Goal: Task Accomplishment & Management: Use online tool/utility

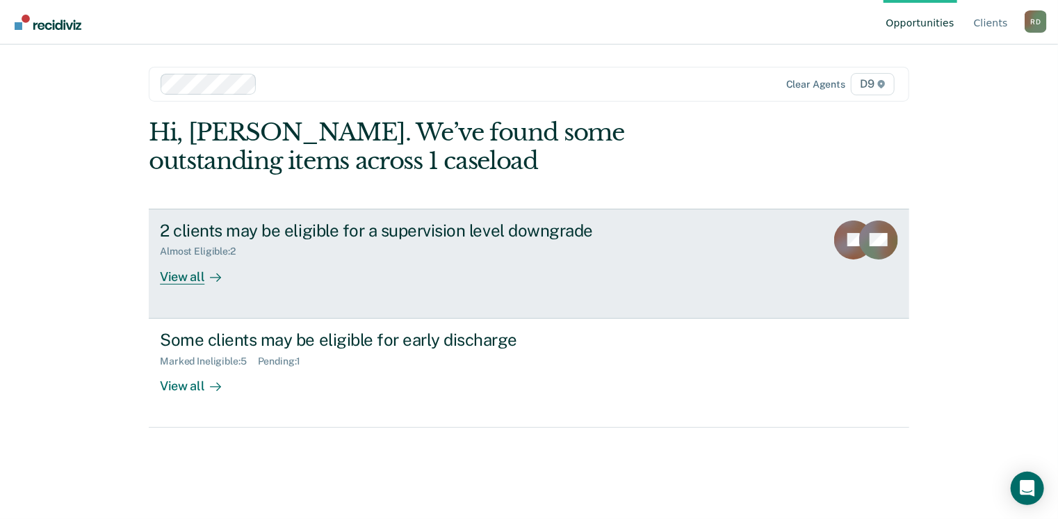
click at [182, 281] on div "View all" at bounding box center [199, 270] width 78 height 27
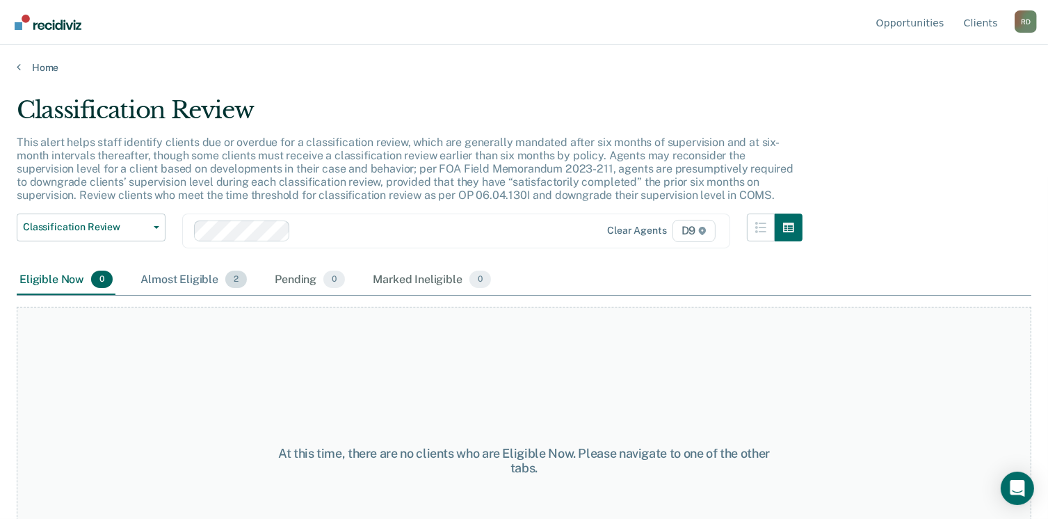
click at [174, 273] on div "Almost Eligible 2" at bounding box center [194, 280] width 112 height 31
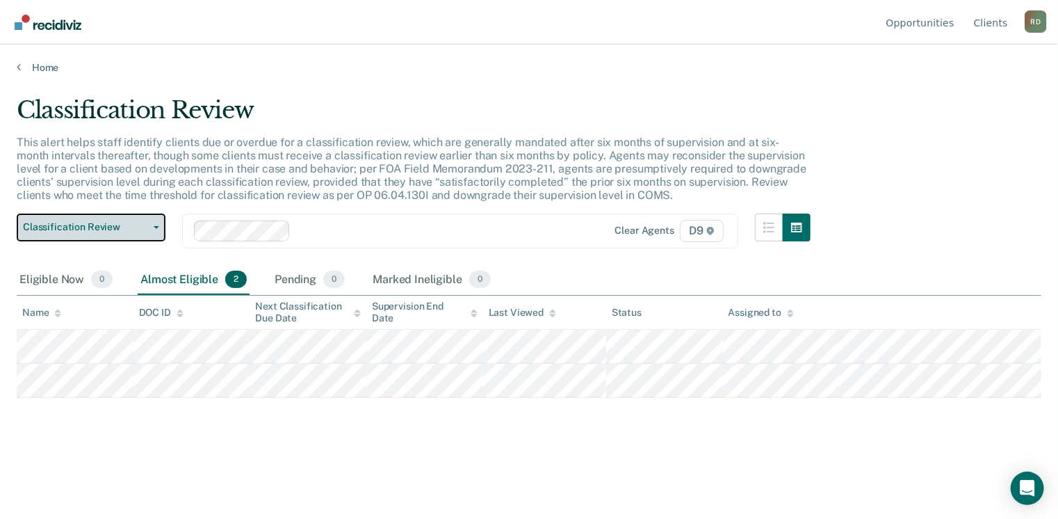
click at [157, 226] on icon "button" at bounding box center [157, 227] width 6 height 3
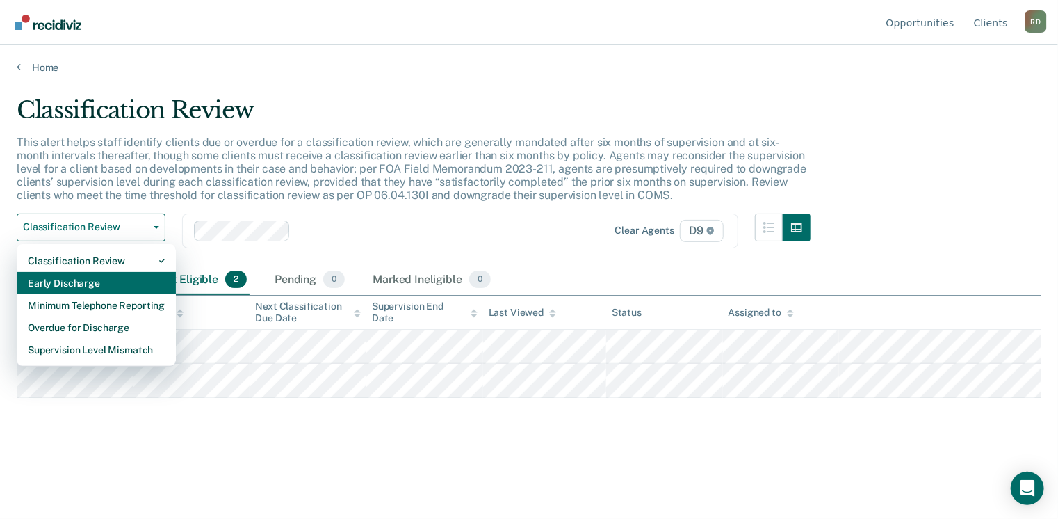
click at [126, 285] on div "Early Discharge" at bounding box center [96, 283] width 137 height 22
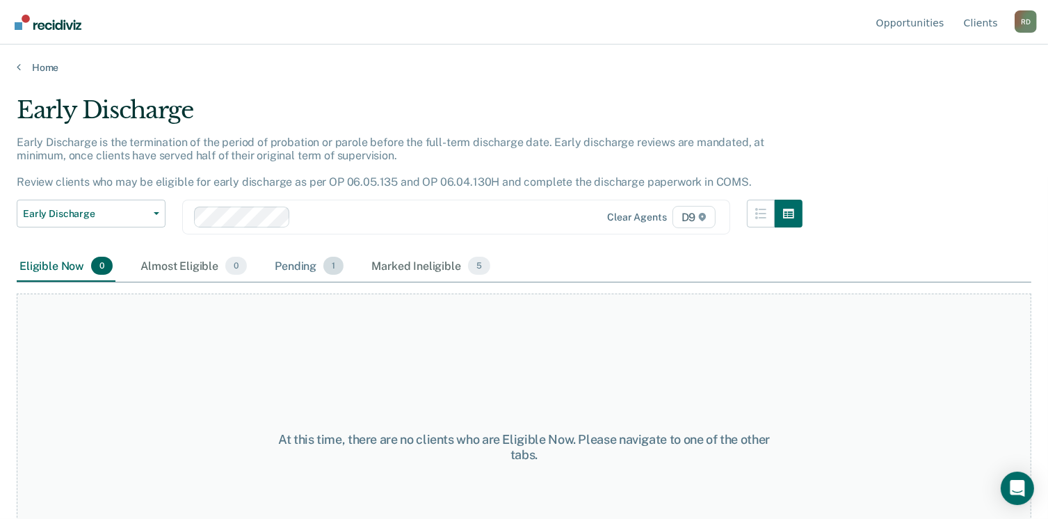
click at [284, 267] on div "Pending 1" at bounding box center [309, 266] width 74 height 31
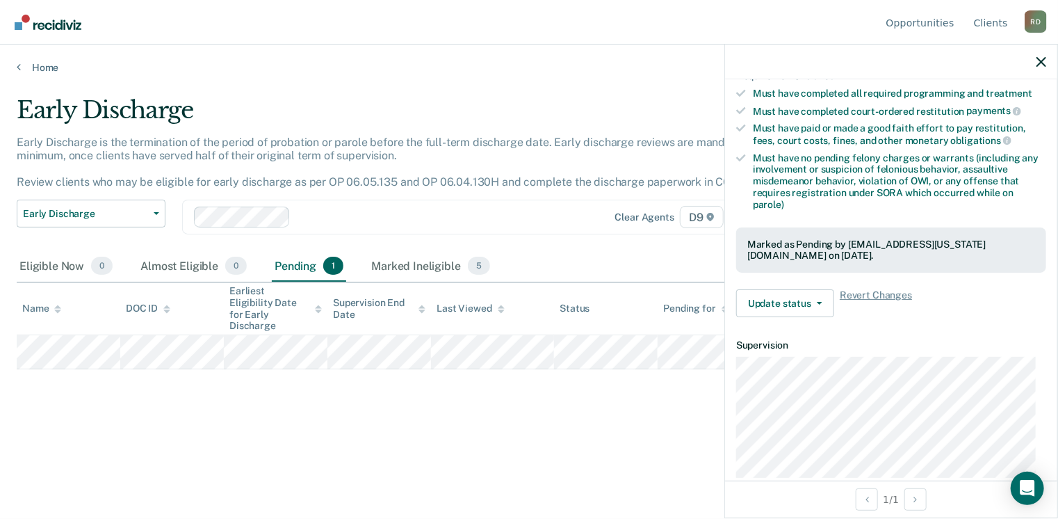
scroll to position [348, 0]
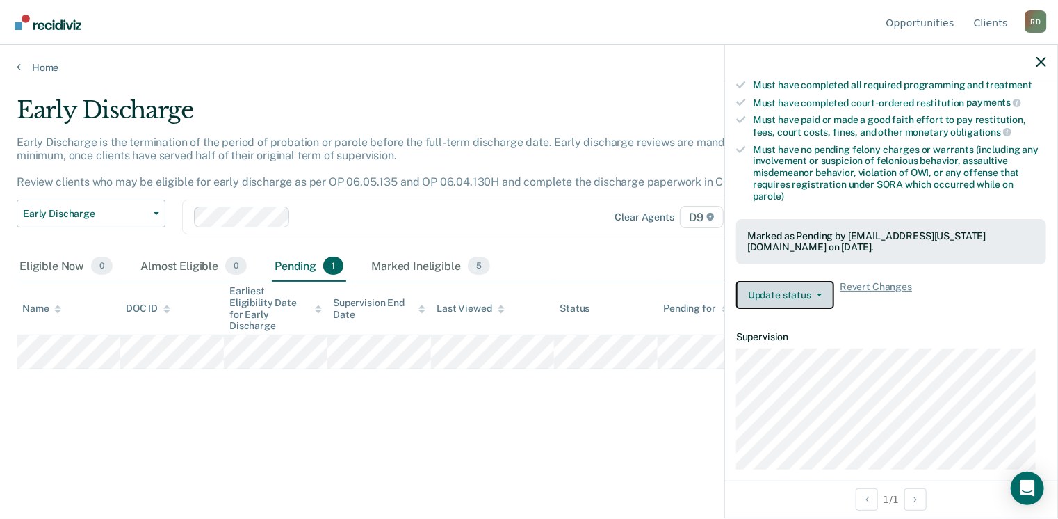
click at [823, 286] on button "Update status" at bounding box center [785, 295] width 98 height 28
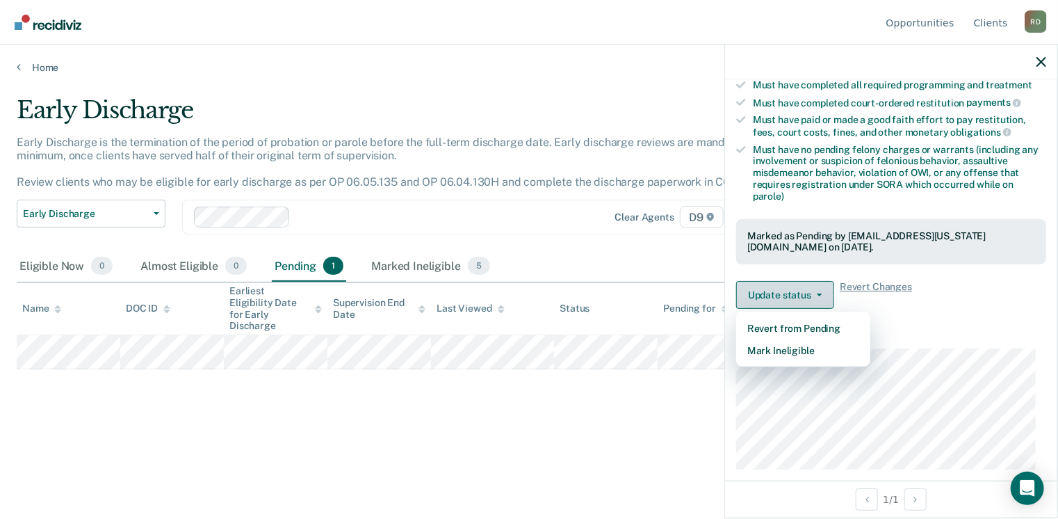
click at [823, 286] on button "Update status" at bounding box center [785, 295] width 98 height 28
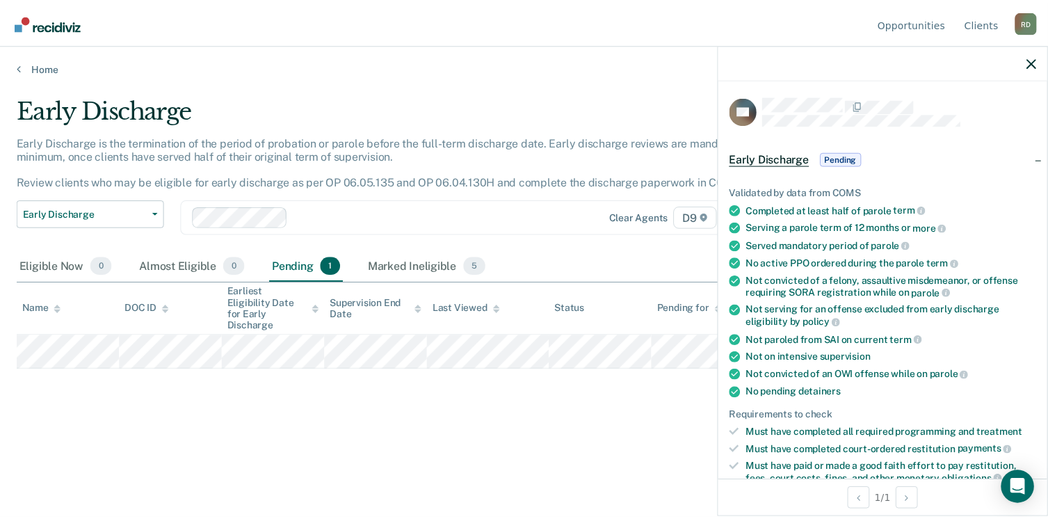
scroll to position [0, 0]
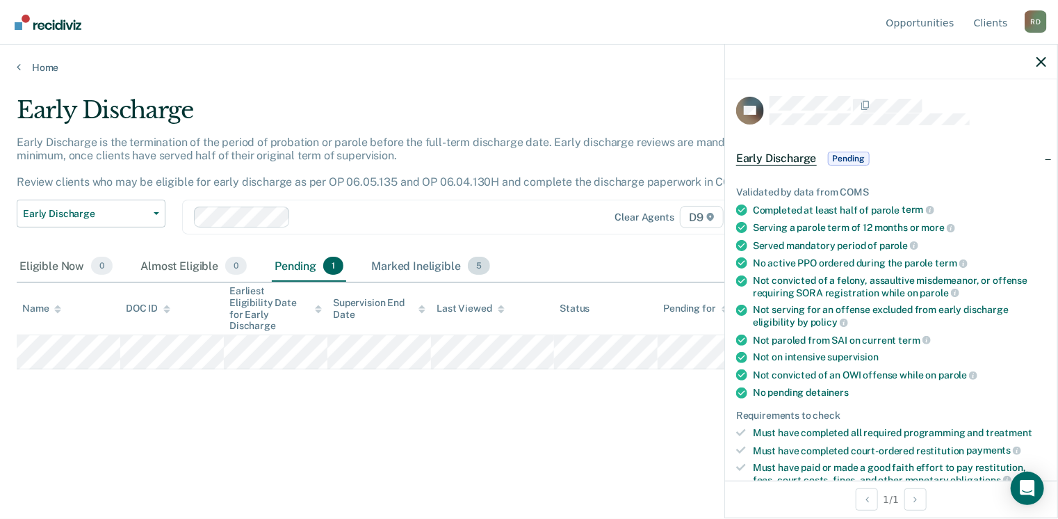
click at [414, 268] on div "Marked Ineligible 5" at bounding box center [430, 266] width 124 height 31
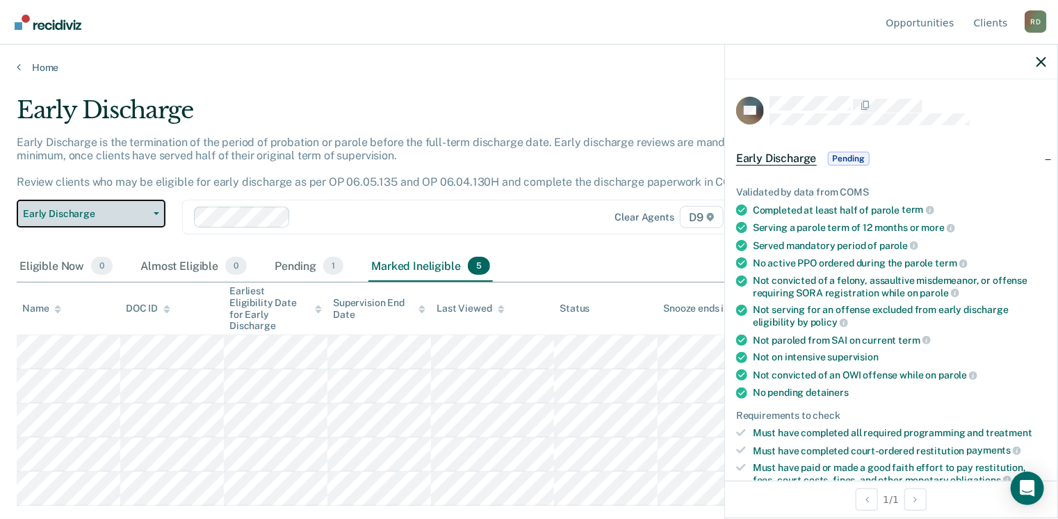
click at [81, 222] on button "Early Discharge" at bounding box center [91, 214] width 149 height 28
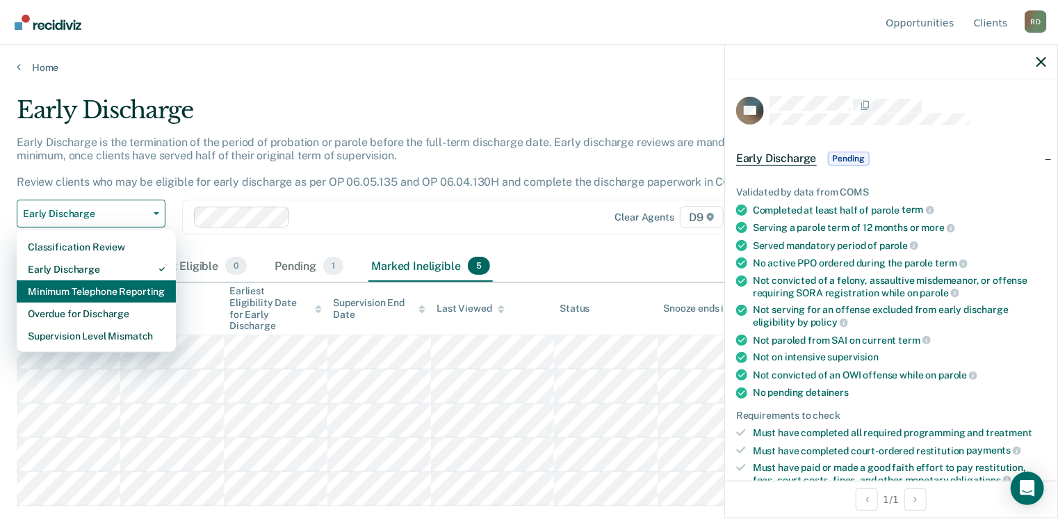
click at [72, 288] on div "Minimum Telephone Reporting" at bounding box center [96, 291] width 137 height 22
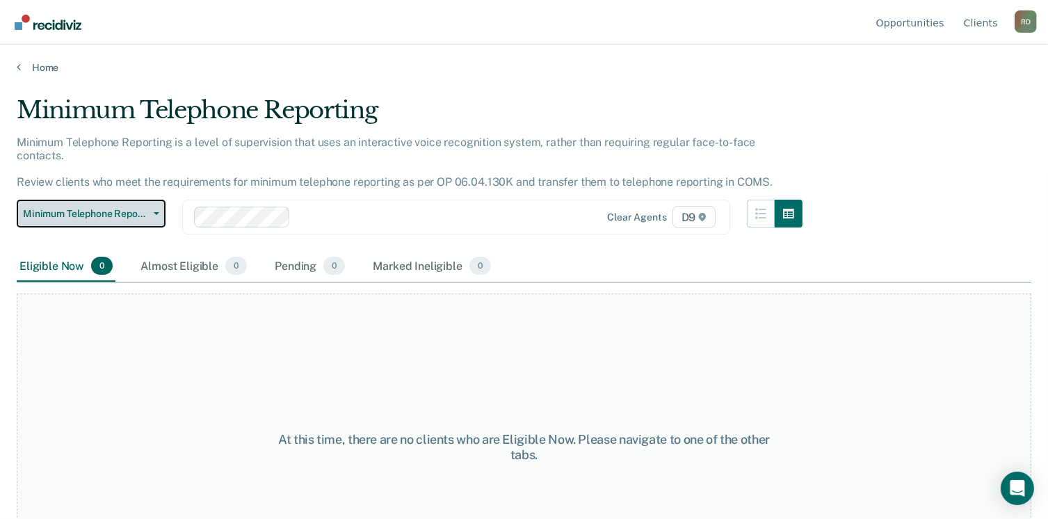
click at [157, 200] on button "Minimum Telephone Reporting" at bounding box center [91, 214] width 149 height 28
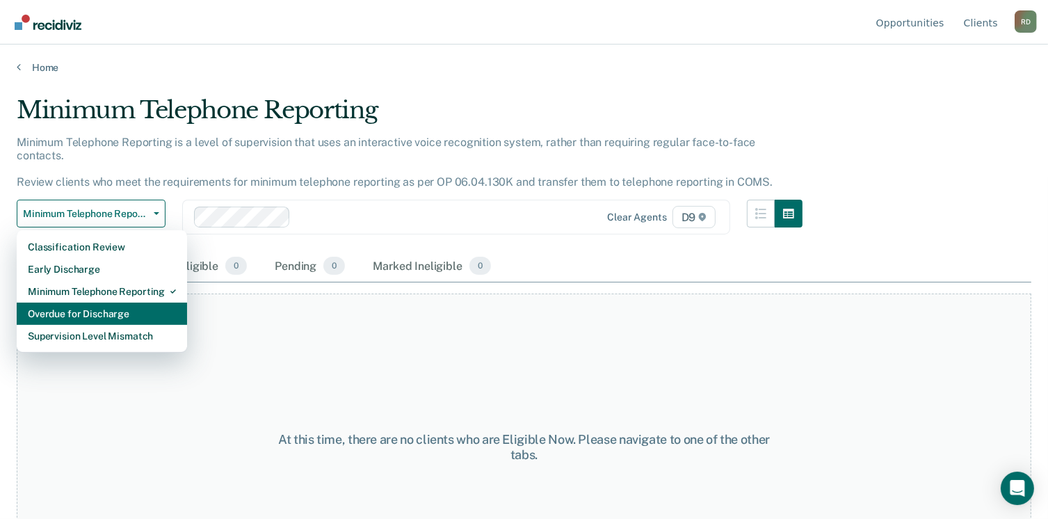
click at [99, 302] on div "Overdue for Discharge" at bounding box center [102, 313] width 148 height 22
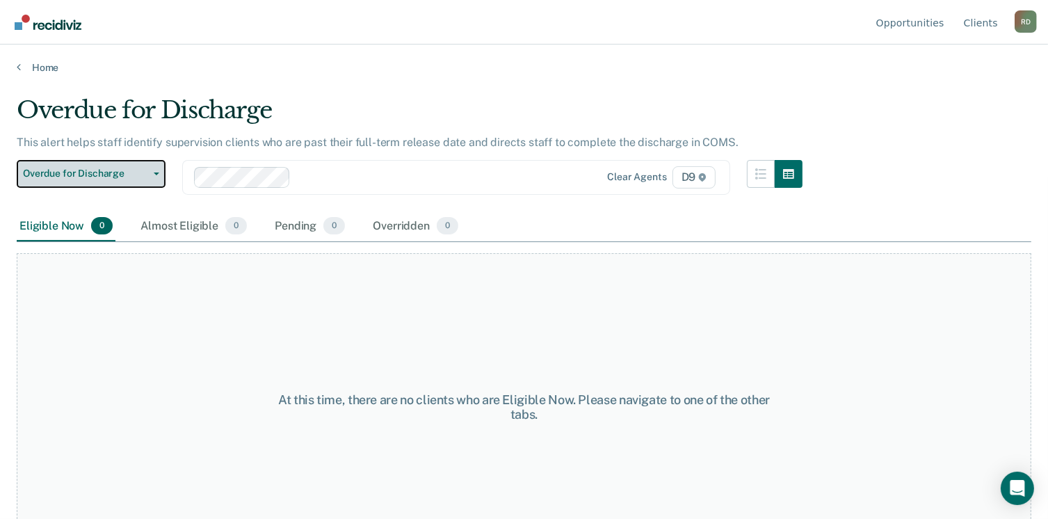
click at [159, 171] on button "Overdue for Discharge" at bounding box center [91, 174] width 149 height 28
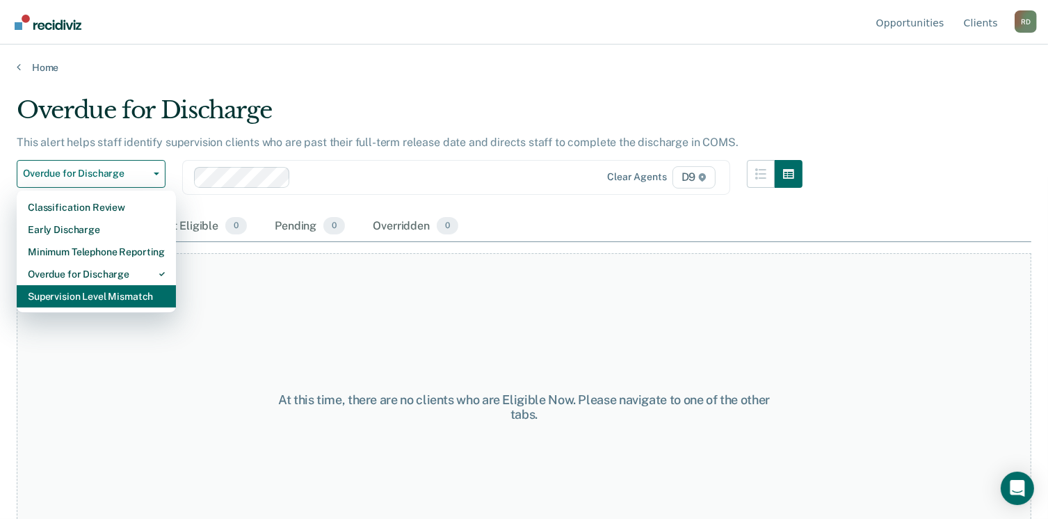
click at [114, 293] on div "Supervision Level Mismatch" at bounding box center [96, 296] width 137 height 22
